Goal: Navigation & Orientation: Find specific page/section

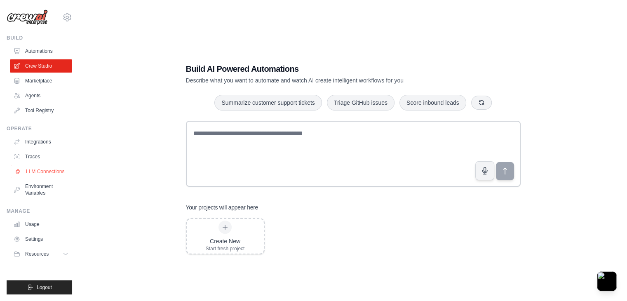
click at [60, 167] on link "LLM Connections" at bounding box center [42, 171] width 62 height 13
click at [28, 94] on link "Agents" at bounding box center [42, 95] width 62 height 13
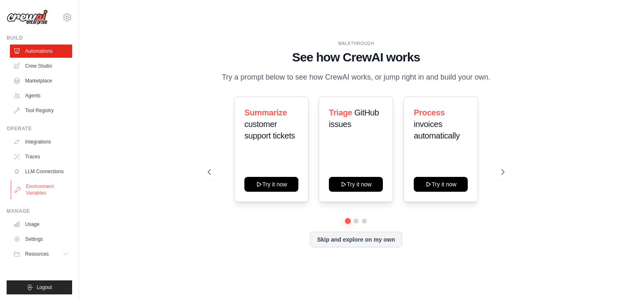
click at [56, 187] on link "Environment Variables" at bounding box center [42, 190] width 62 height 20
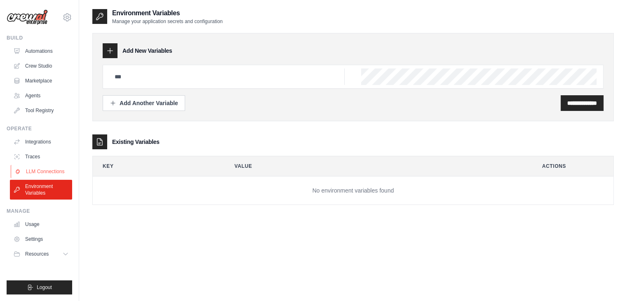
click at [50, 171] on link "LLM Connections" at bounding box center [42, 171] width 62 height 13
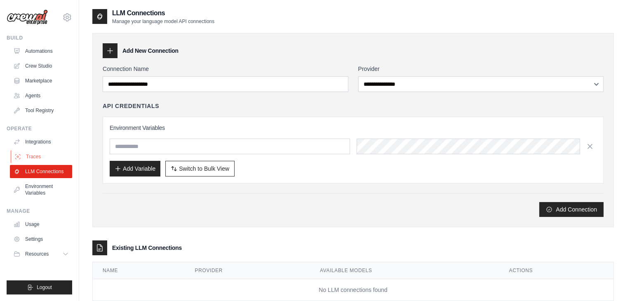
click at [57, 162] on link "Traces" at bounding box center [42, 156] width 62 height 13
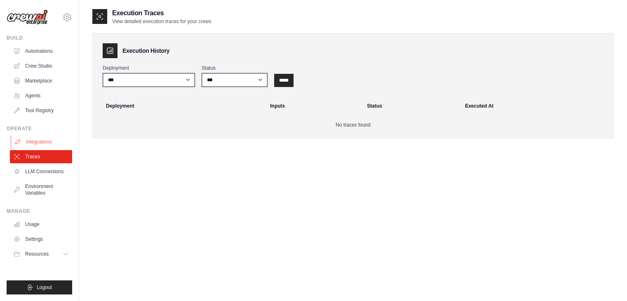
click at [49, 141] on link "Integrations" at bounding box center [42, 141] width 62 height 13
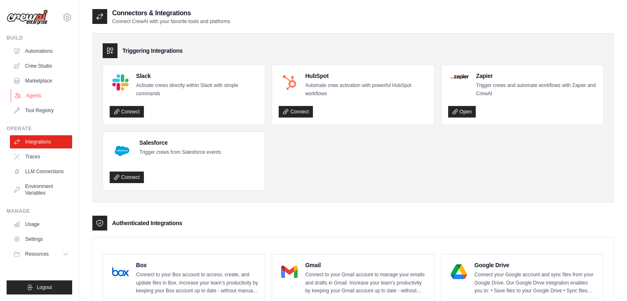
click at [49, 93] on link "Agents" at bounding box center [42, 95] width 62 height 13
